Goal: Task Accomplishment & Management: Use online tool/utility

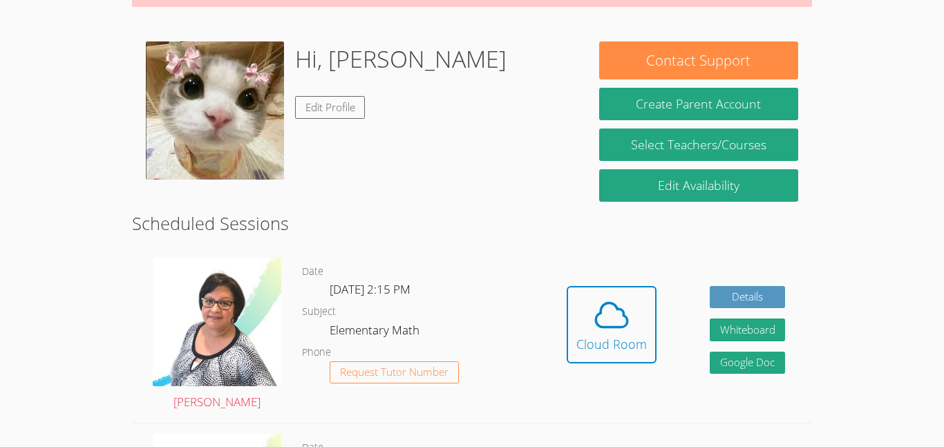
scroll to position [203, 0]
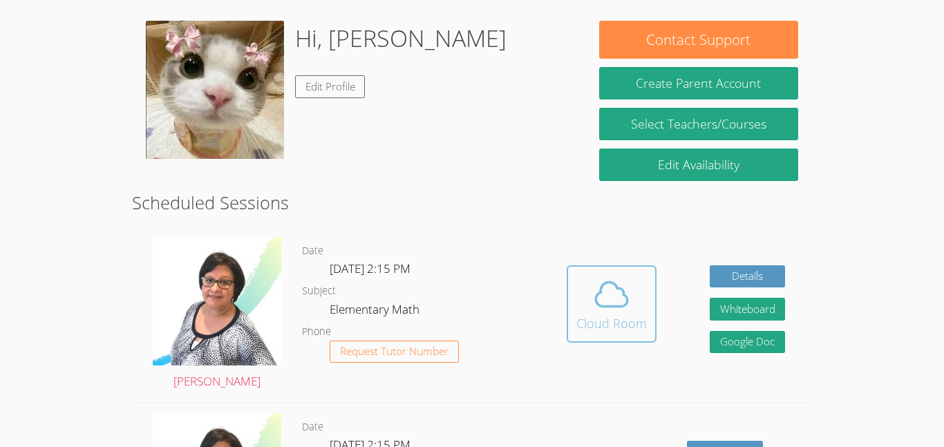
click at [571, 329] on button "Cloud Room" at bounding box center [611, 303] width 90 height 77
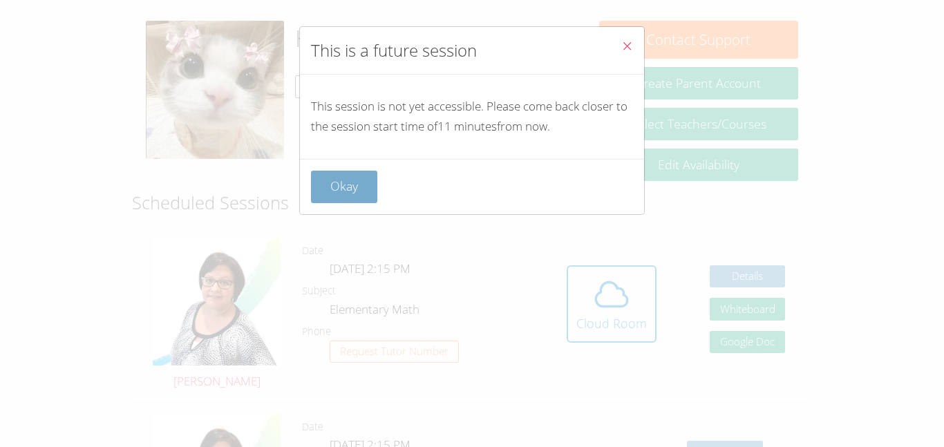
click at [350, 195] on button "Okay" at bounding box center [344, 187] width 66 height 32
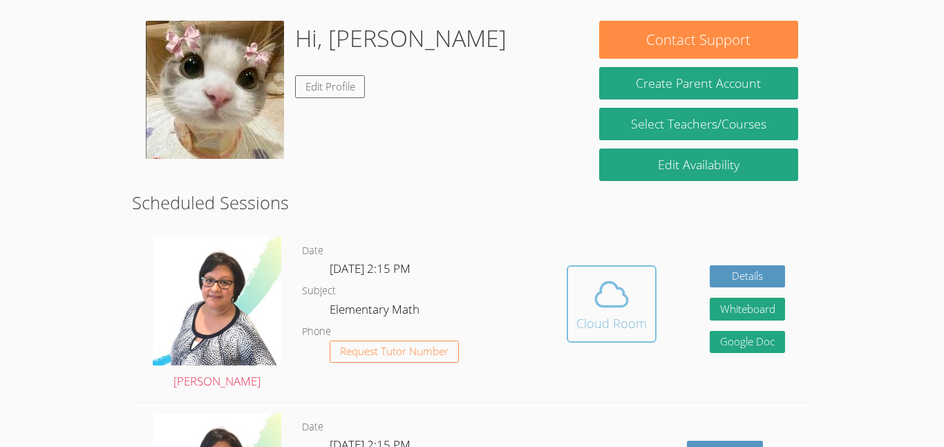
click at [568, 327] on button "Cloud Room" at bounding box center [611, 303] width 90 height 77
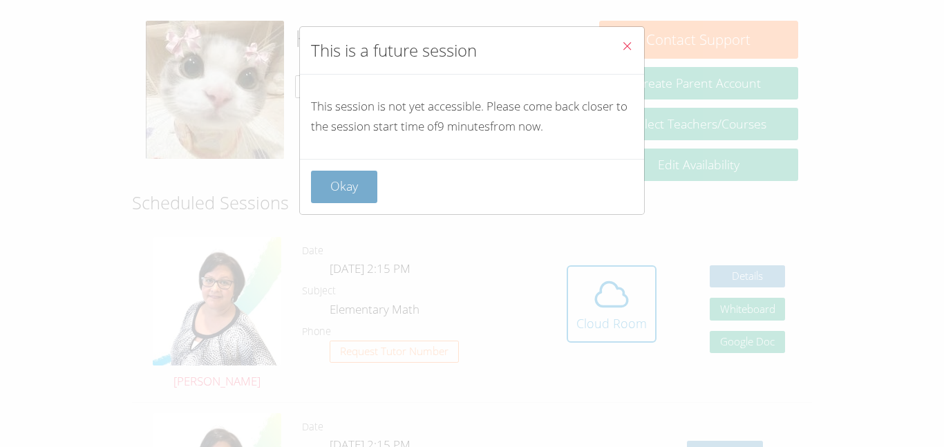
click at [329, 190] on button "Okay" at bounding box center [344, 187] width 66 height 32
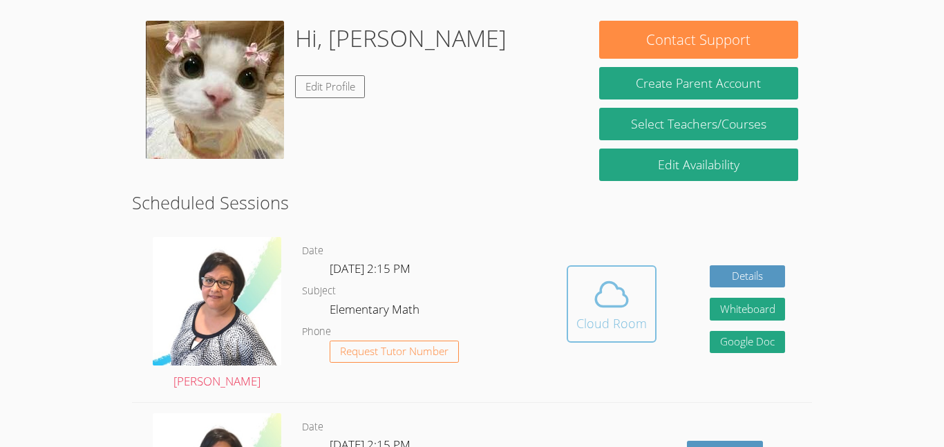
click at [644, 309] on span at bounding box center [611, 294] width 70 height 39
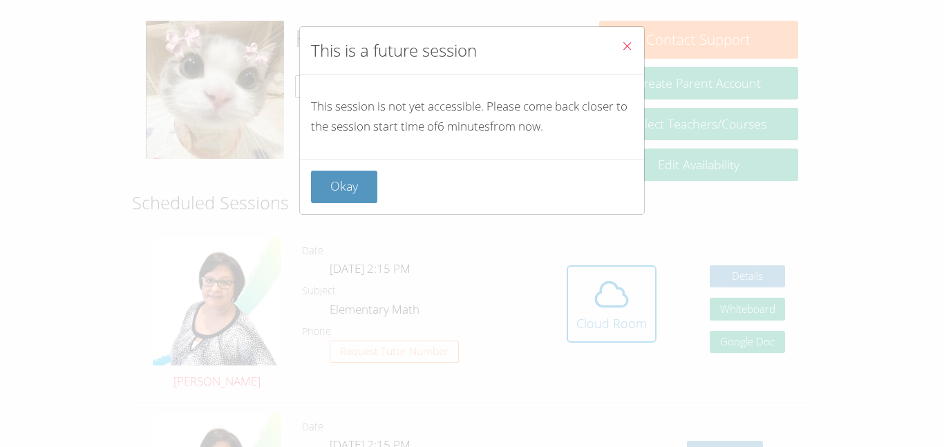
click at [628, 42] on icon "Close" at bounding box center [627, 46] width 12 height 12
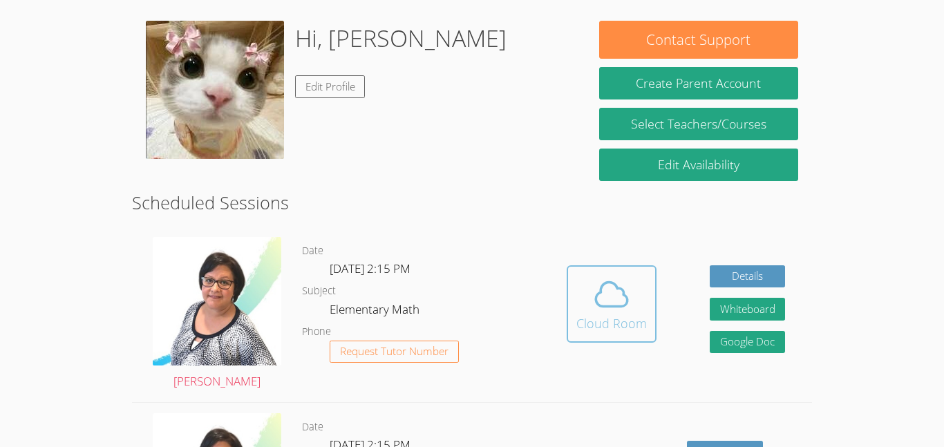
click at [589, 296] on span at bounding box center [611, 294] width 70 height 39
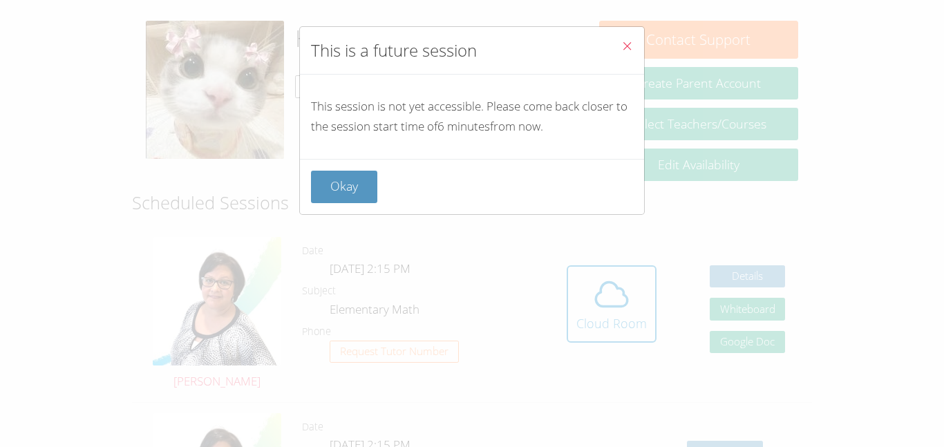
click at [624, 35] on button "Close" at bounding box center [627, 48] width 34 height 42
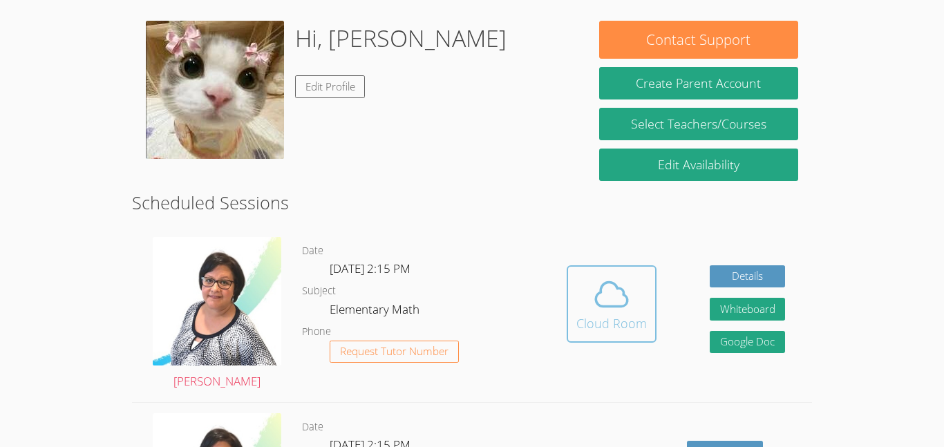
click at [606, 314] on div "Cloud Room" at bounding box center [611, 323] width 70 height 19
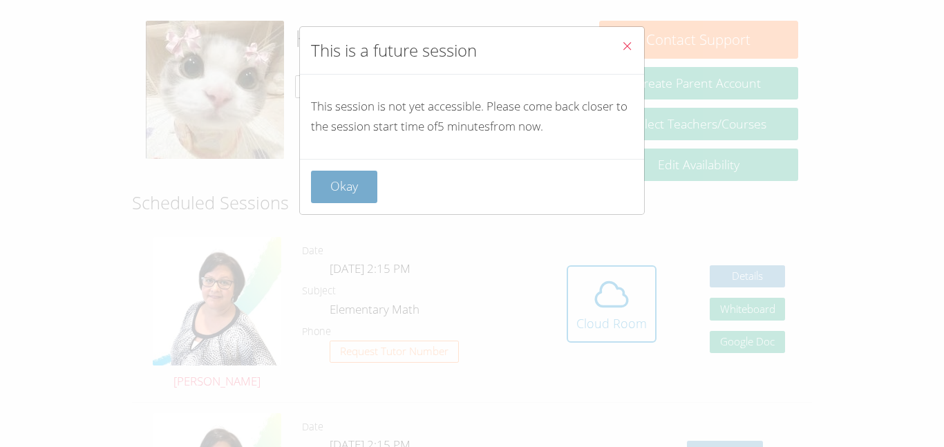
click at [336, 171] on button "Okay" at bounding box center [344, 187] width 66 height 32
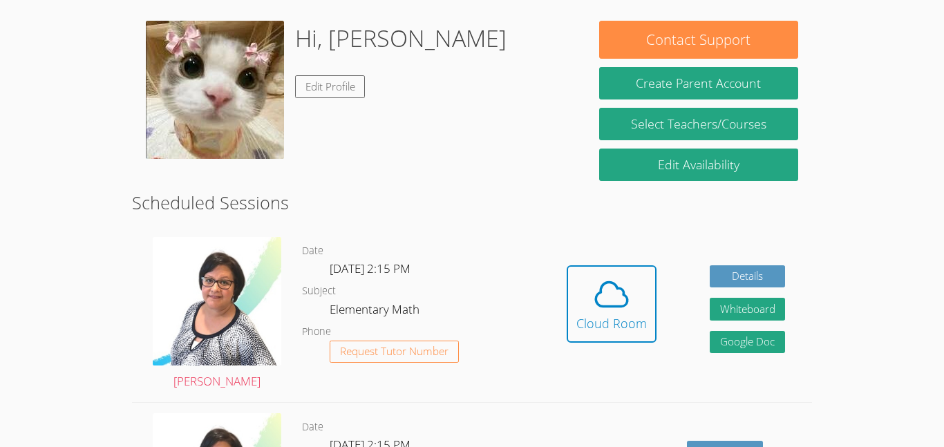
click at [595, 346] on link "Cloud Room" at bounding box center [611, 309] width 90 height 88
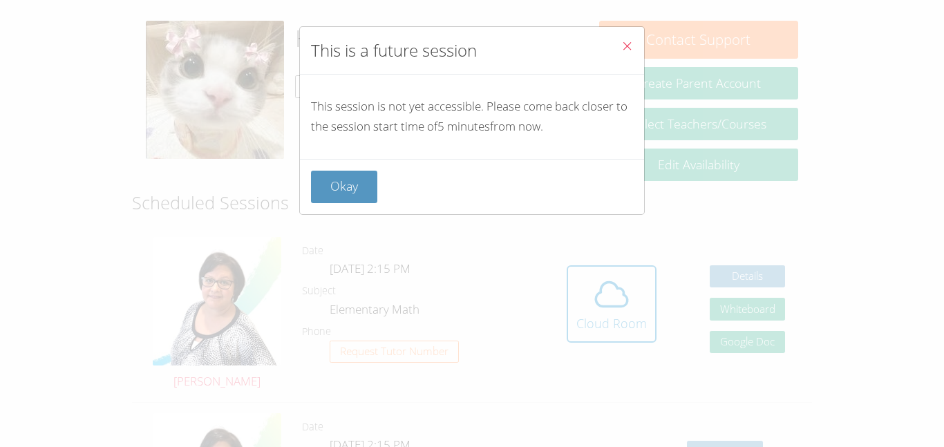
click at [622, 51] on icon "Close" at bounding box center [627, 46] width 12 height 12
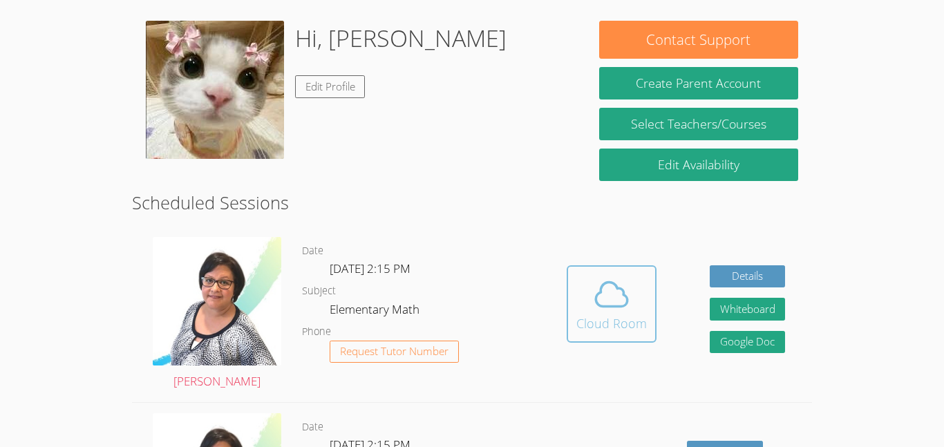
click at [609, 329] on div "Cloud Room" at bounding box center [611, 323] width 70 height 19
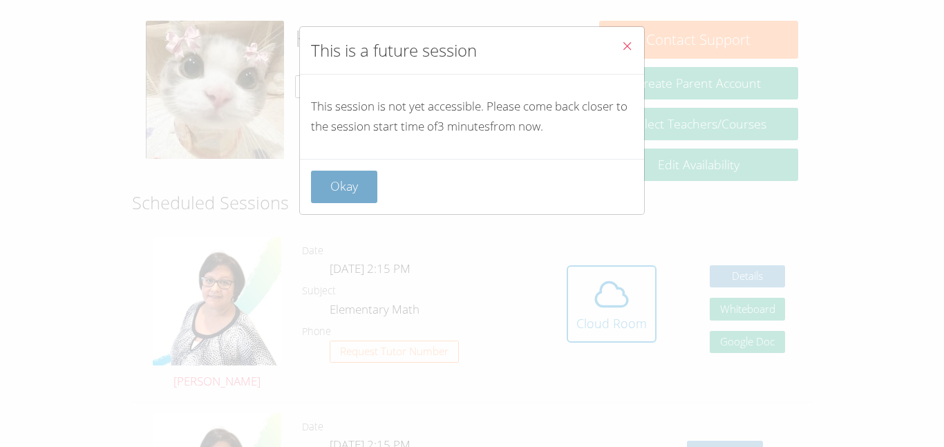
click at [333, 180] on button "Okay" at bounding box center [344, 187] width 66 height 32
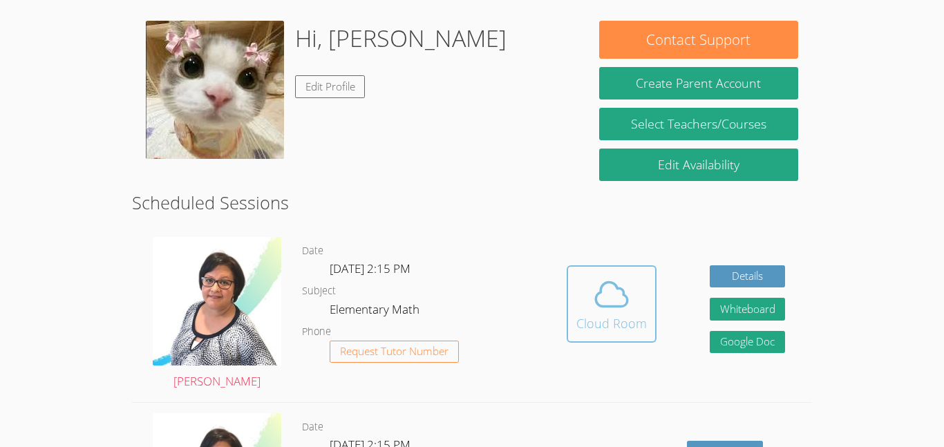
click at [634, 280] on span at bounding box center [611, 294] width 70 height 39
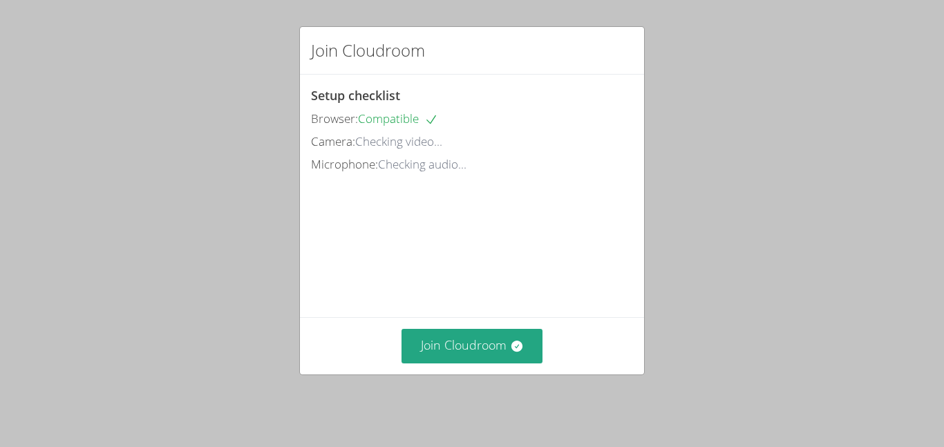
click at [537, 323] on div "Join Cloudroom" at bounding box center [472, 345] width 344 height 57
click at [535, 331] on div "Join Cloudroom" at bounding box center [472, 345] width 344 height 57
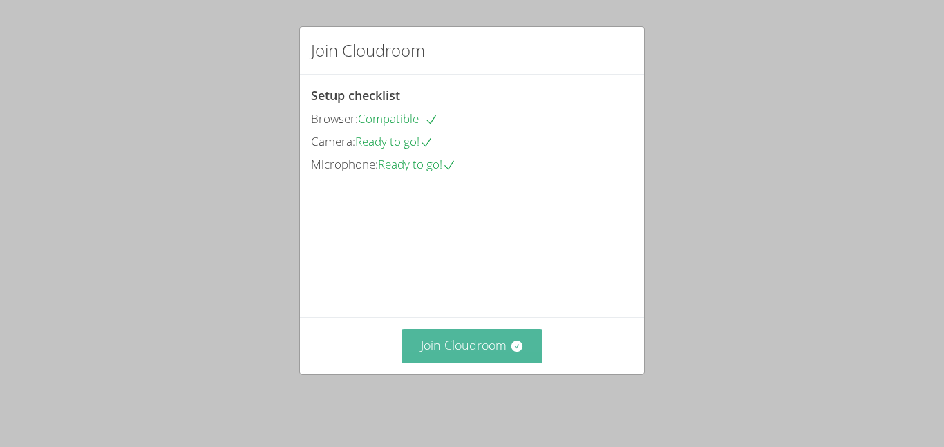
click at [515, 349] on icon at bounding box center [517, 346] width 14 height 14
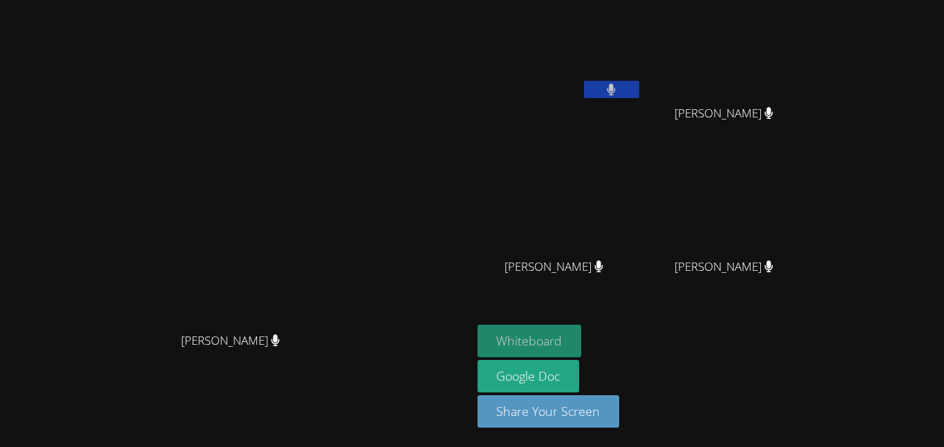
click at [582, 344] on button "Whiteboard" at bounding box center [529, 341] width 104 height 32
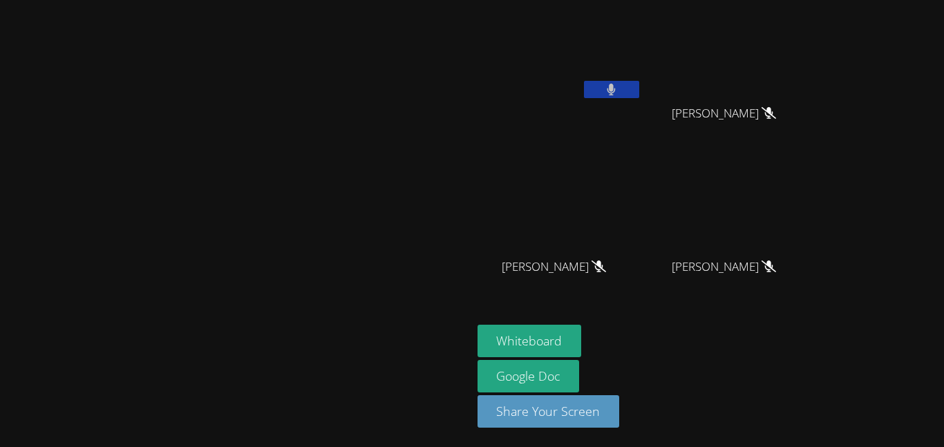
click at [639, 94] on button at bounding box center [611, 89] width 55 height 17
click at [639, 100] on div at bounding box center [611, 91] width 55 height 21
click at [642, 89] on video at bounding box center [559, 52] width 164 height 93
click at [639, 86] on button at bounding box center [611, 89] width 55 height 17
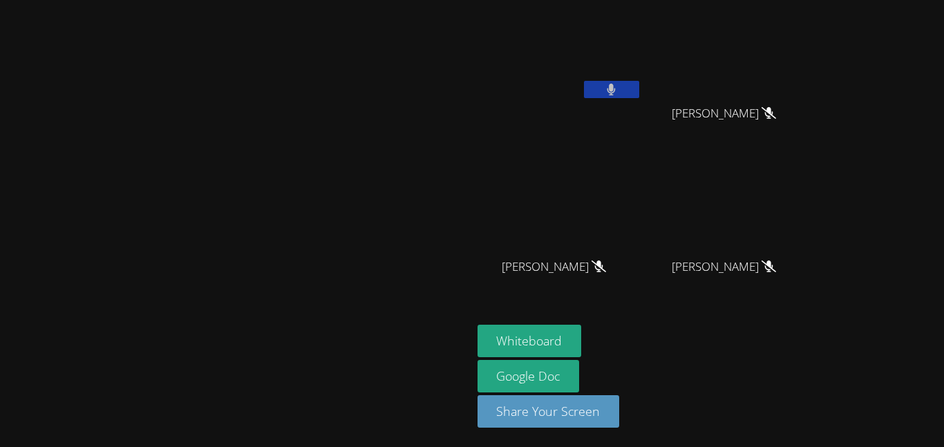
click at [639, 86] on button at bounding box center [611, 89] width 55 height 17
click at [280, 269] on video at bounding box center [235, 195] width 207 height 259
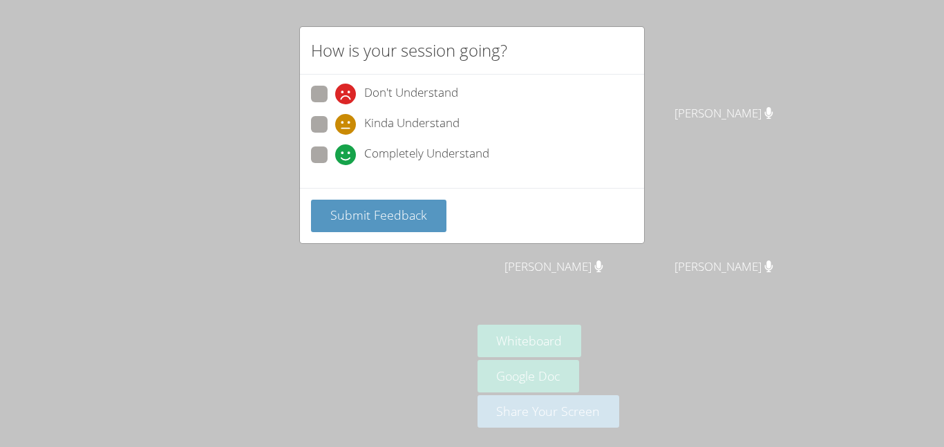
click at [335, 165] on span at bounding box center [335, 165] width 0 height 0
click at [335, 157] on input "Completely Understand" at bounding box center [341, 152] width 12 height 12
radio input "true"
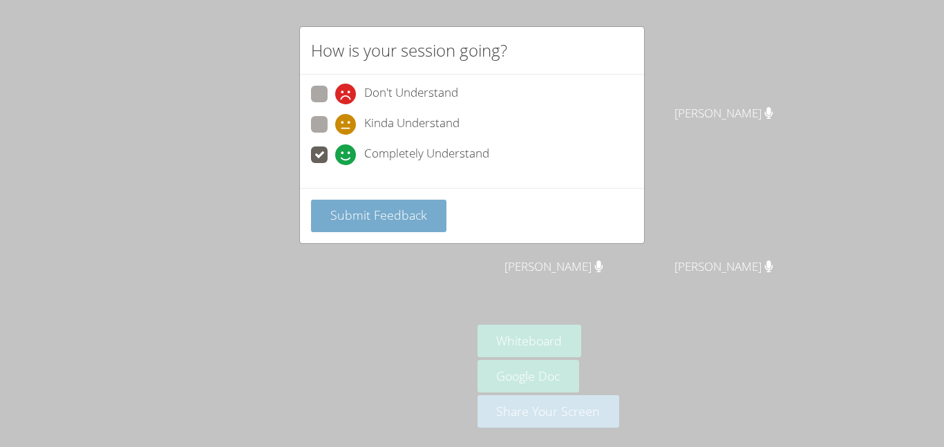
click at [390, 210] on span "Submit Feedback" at bounding box center [378, 215] width 97 height 17
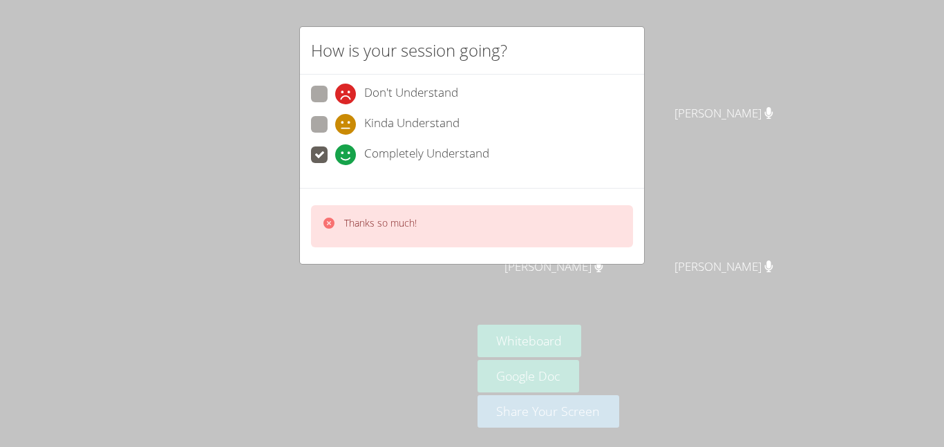
click at [402, 224] on p "Thanks so much!" at bounding box center [380, 223] width 73 height 14
click at [424, 277] on div "How is your session going? Don't Understand Kinda Understand Completely Underst…" at bounding box center [472, 223] width 944 height 447
click at [339, 277] on video at bounding box center [235, 195] width 207 height 259
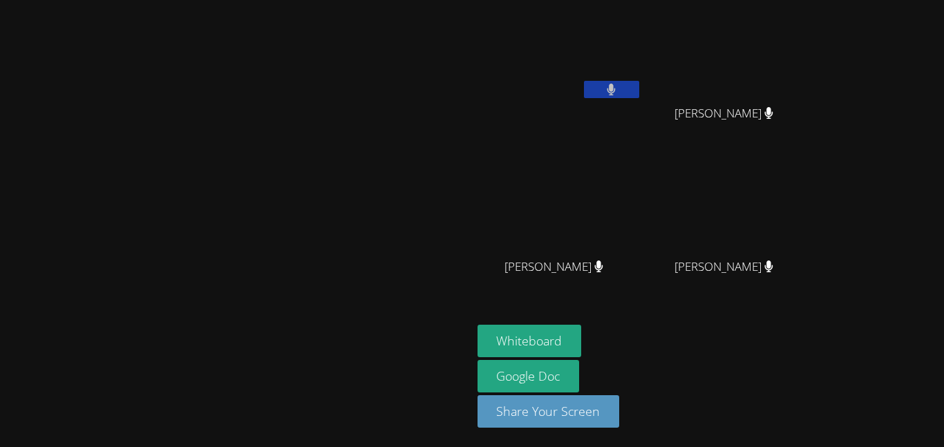
click at [615, 87] on icon at bounding box center [610, 90] width 9 height 12
